Goal: Task Accomplishment & Management: Complete application form

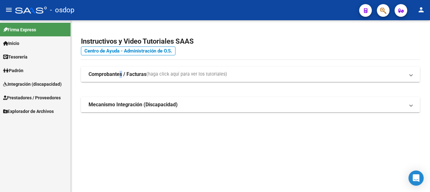
click at [121, 73] on strong "Comprobantes / Facturas" at bounding box center [118, 74] width 58 height 7
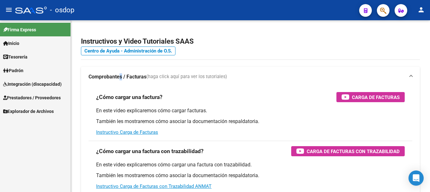
click at [35, 100] on span "Prestadores / Proveedores" at bounding box center [32, 97] width 58 height 7
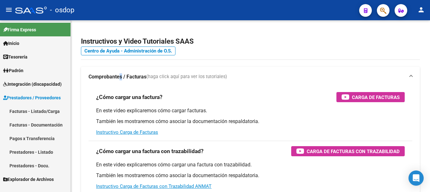
click at [35, 110] on link "Facturas - Listado/Carga" at bounding box center [35, 111] width 71 height 14
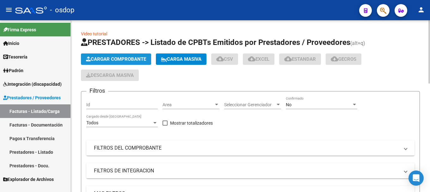
click at [103, 60] on span "Cargar Comprobante" at bounding box center [116, 59] width 60 height 6
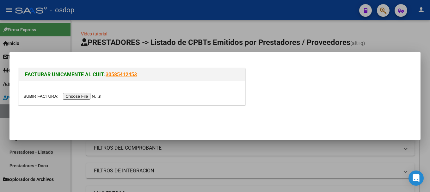
click at [83, 98] on input "file" at bounding box center [63, 96] width 80 height 7
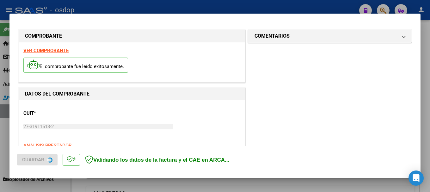
scroll to position [158, 0]
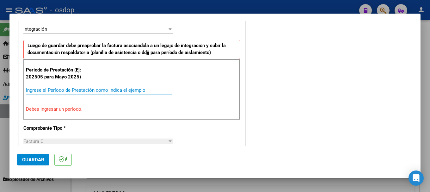
click at [97, 88] on input "Ingrese el Período de Prestación como indica el ejemplo" at bounding box center [99, 90] width 146 height 6
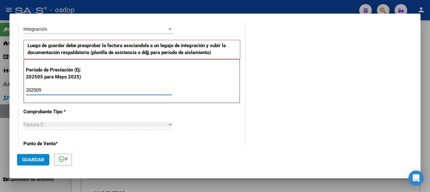
type input "202509"
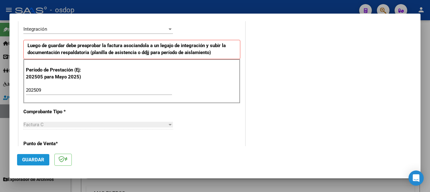
click at [34, 156] on button "Guardar" at bounding box center [33, 159] width 32 height 11
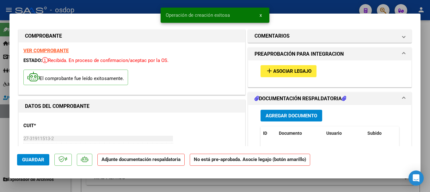
click at [295, 118] on span "Agregar Documento" at bounding box center [292, 116] width 52 height 6
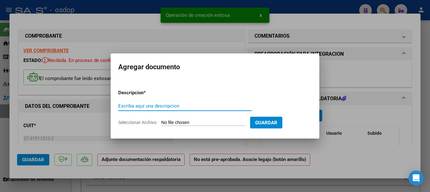
click at [134, 104] on input "Escriba aquí una descripcion" at bounding box center [185, 106] width 134 height 6
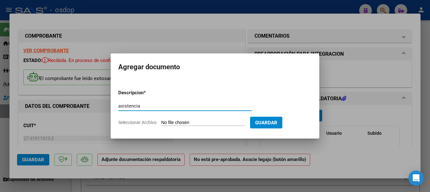
type input "asistencia"
click at [200, 123] on input "Seleccionar Archivo" at bounding box center [203, 123] width 84 height 6
type input "C:\fakepath\ASISTENCIA SEPTIEMBRE [PERSON_NAME].pdf"
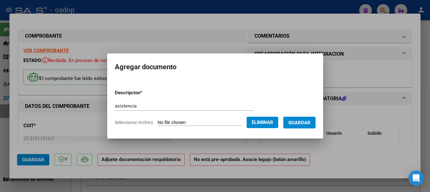
click at [303, 123] on span "Guardar" at bounding box center [300, 123] width 22 height 6
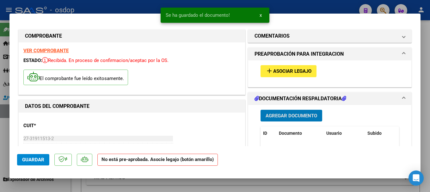
click at [280, 73] on span "Asociar Legajo" at bounding box center [292, 72] width 38 height 6
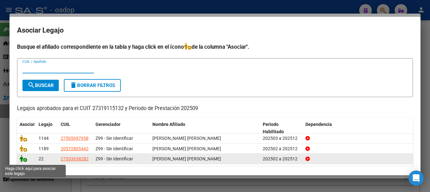
click at [22, 161] on icon at bounding box center [24, 158] width 8 height 7
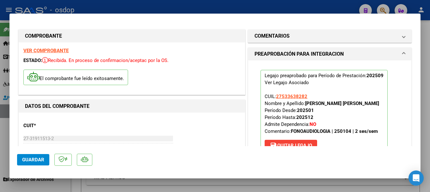
click at [29, 161] on span "Guardar" at bounding box center [33, 160] width 22 height 6
click at [40, 162] on span "Guardar" at bounding box center [33, 160] width 22 height 6
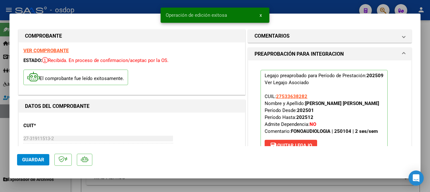
click at [94, 8] on div at bounding box center [215, 96] width 430 height 192
type input "$ 0,00"
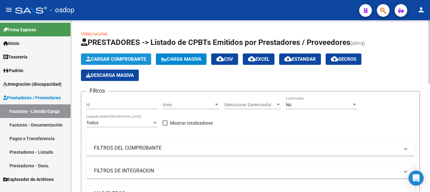
click at [124, 61] on span "Cargar Comprobante" at bounding box center [116, 59] width 60 height 6
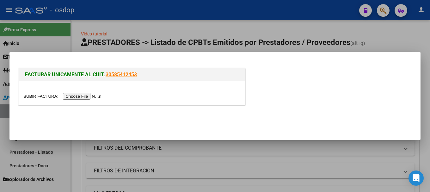
click at [99, 95] on input "file" at bounding box center [63, 96] width 80 height 7
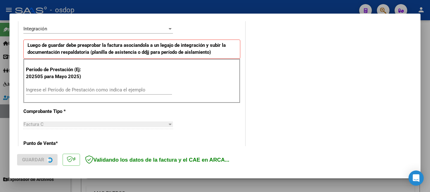
scroll to position [158, 0]
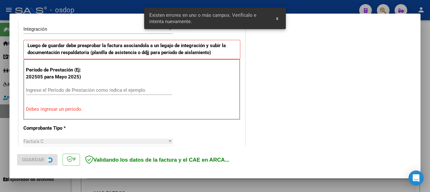
click at [78, 90] on input "Ingrese el Período de Prestación como indica el ejemplo" at bounding box center [99, 90] width 146 height 6
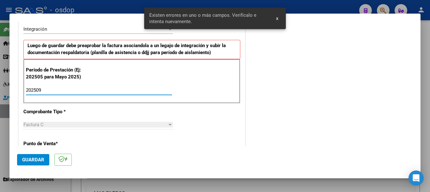
type input "202509"
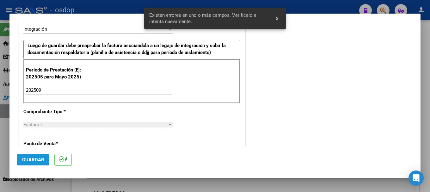
click at [34, 157] on span "Guardar" at bounding box center [33, 160] width 22 height 6
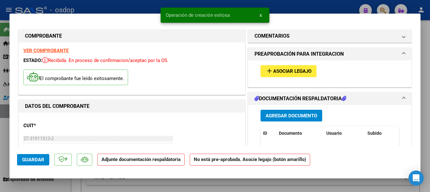
click at [283, 117] on span "Agregar Documento" at bounding box center [292, 116] width 52 height 6
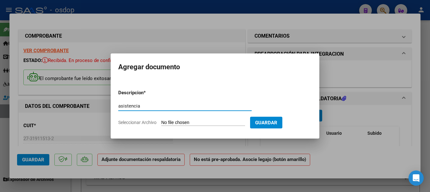
type input "asistencia"
click at [186, 119] on form "Descripcion * asistencia Escriba aquí una descripcion Seleccionar Archivo Guard…" at bounding box center [215, 108] width 194 height 46
click at [188, 122] on input "Seleccionar Archivo" at bounding box center [203, 123] width 84 height 6
type input "C:\fakepath\ASISTENCIA SEPTIEMBRE SALVADOR.pdf"
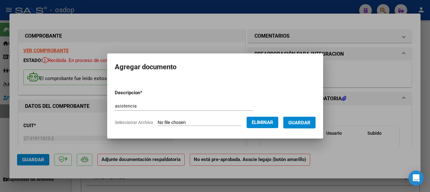
click at [308, 118] on button "Guardar" at bounding box center [300, 123] width 32 height 12
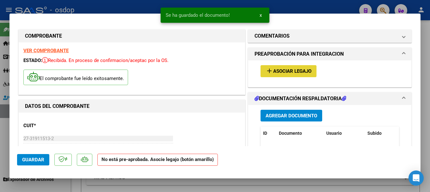
click at [277, 67] on button "add Asociar Legajo" at bounding box center [289, 71] width 56 height 12
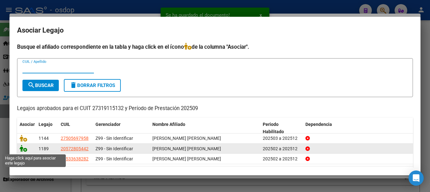
click at [24, 148] on icon at bounding box center [24, 148] width 8 height 7
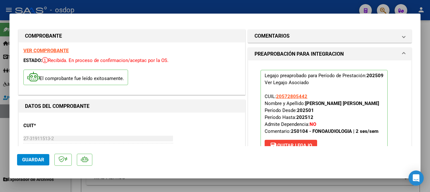
click at [36, 158] on span "Guardar" at bounding box center [33, 160] width 22 height 6
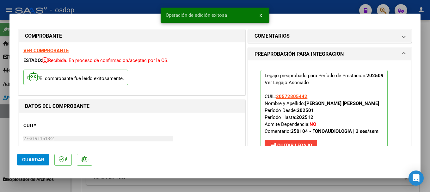
click at [115, 3] on div at bounding box center [215, 96] width 430 height 192
type input "$ 0,00"
